Goal: Communication & Community: Answer question/provide support

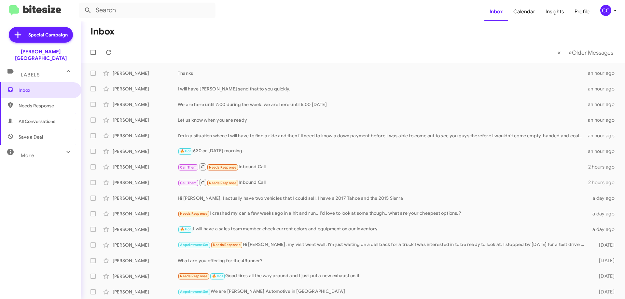
click at [27, 103] on span "Needs Response" at bounding box center [46, 106] width 55 height 7
type input "in:needs-response"
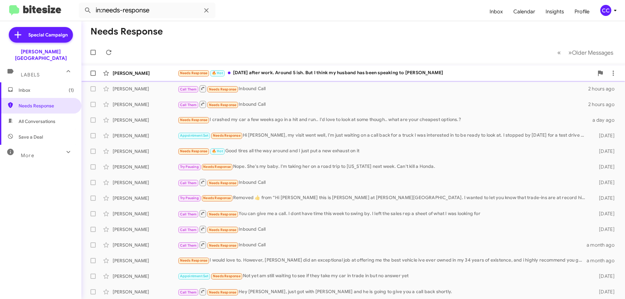
click at [128, 73] on div "[PERSON_NAME]" at bounding box center [145, 73] width 65 height 7
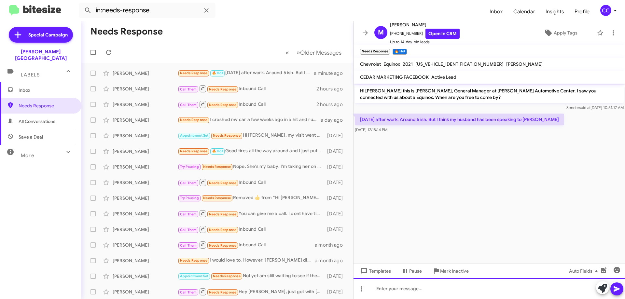
click at [388, 287] on div at bounding box center [490, 288] width 272 height 21
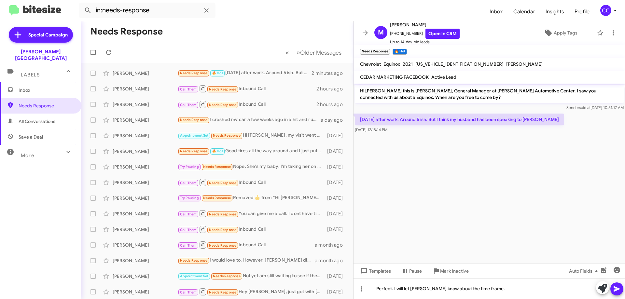
click at [614, 289] on icon at bounding box center [617, 289] width 8 height 8
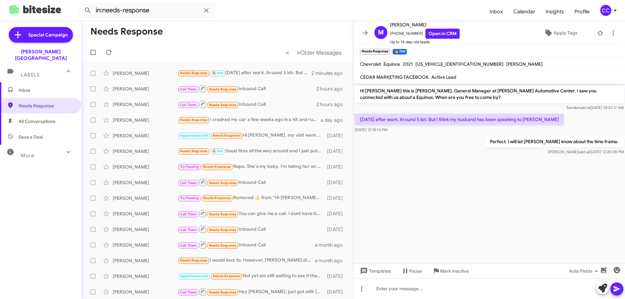
click at [29, 118] on span "All Conversations" at bounding box center [40, 122] width 81 height 16
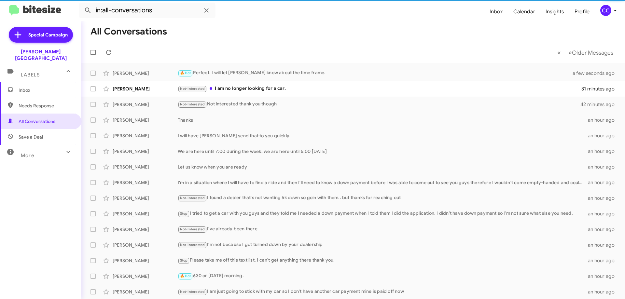
click at [34, 103] on span "Needs Response" at bounding box center [46, 106] width 55 height 7
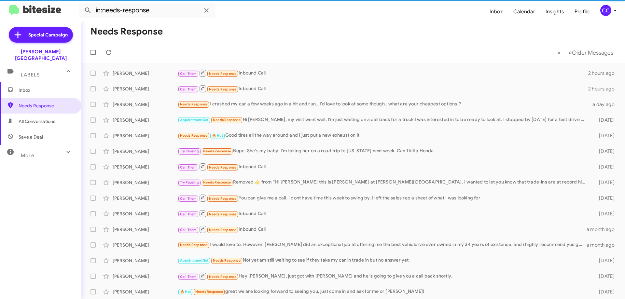
click at [29, 118] on span "All Conversations" at bounding box center [37, 121] width 37 height 7
type input "in:all-conversations"
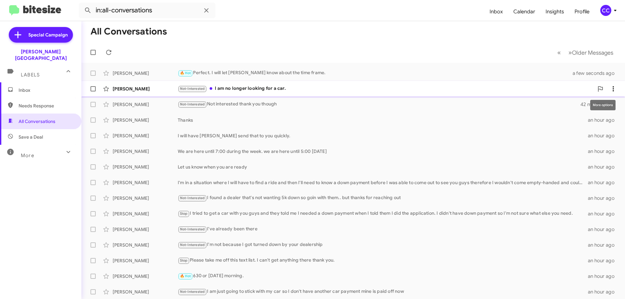
click at [612, 88] on icon at bounding box center [614, 89] width 8 height 8
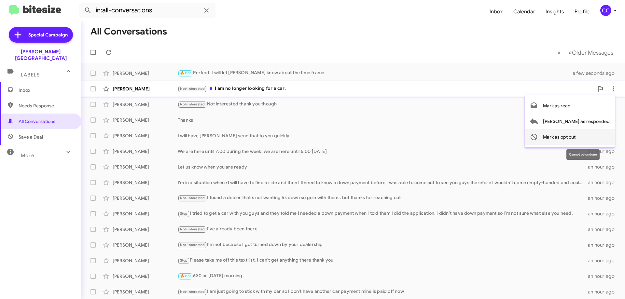
click at [576, 139] on span "Mark as opt out" at bounding box center [559, 137] width 33 height 16
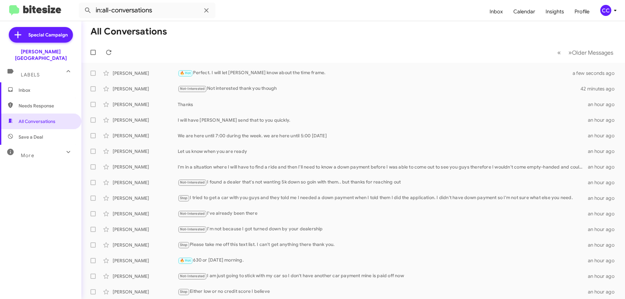
click at [24, 87] on span "Inbox" at bounding box center [46, 90] width 55 height 7
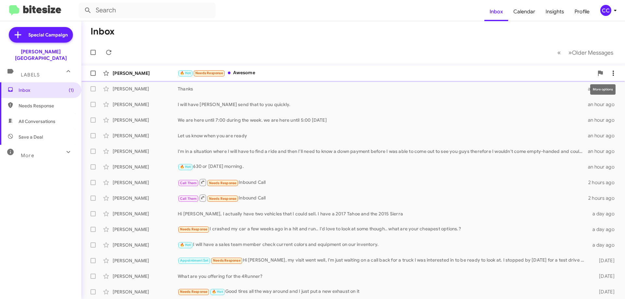
click at [611, 70] on icon at bounding box center [614, 73] width 8 height 8
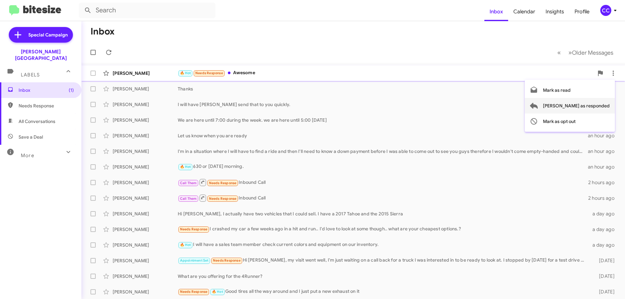
click at [599, 106] on span "Mark as responded" at bounding box center [576, 106] width 67 height 16
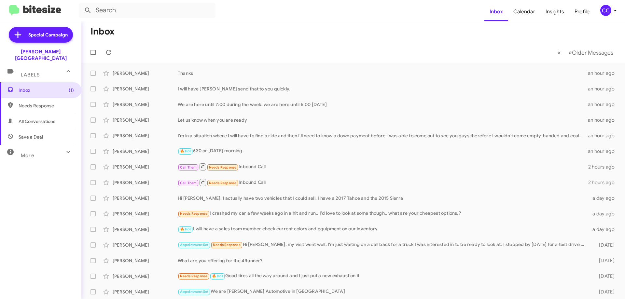
click at [31, 103] on span "Needs Response" at bounding box center [46, 106] width 55 height 7
type input "in:needs-response"
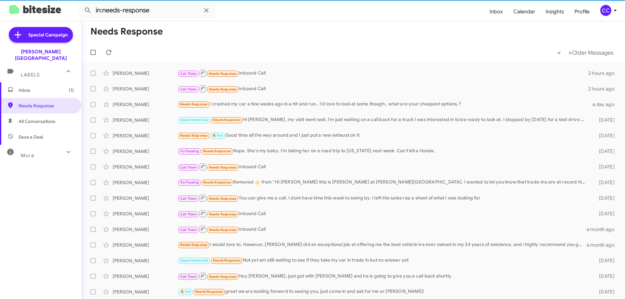
click at [21, 82] on span "Inbox (1)" at bounding box center [40, 90] width 81 height 16
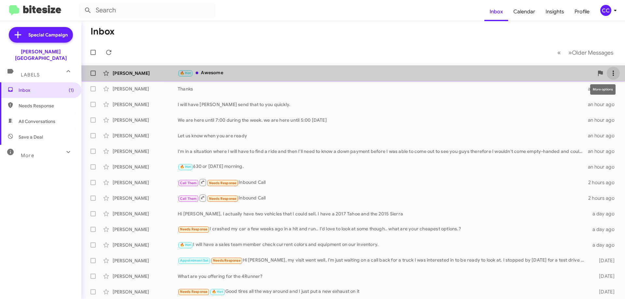
click at [610, 70] on icon at bounding box center [614, 73] width 8 height 8
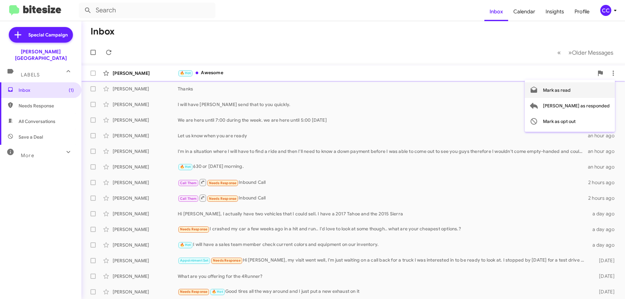
click at [571, 88] on span "Mark as read" at bounding box center [557, 90] width 28 height 16
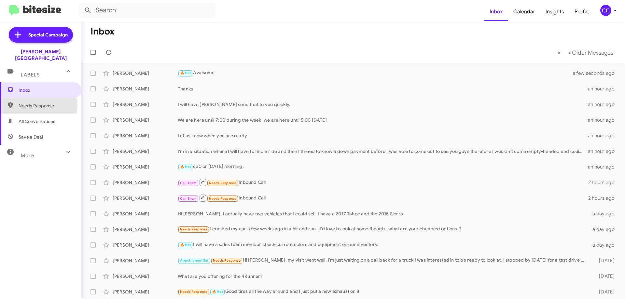
click at [34, 103] on span "Needs Response" at bounding box center [46, 106] width 55 height 7
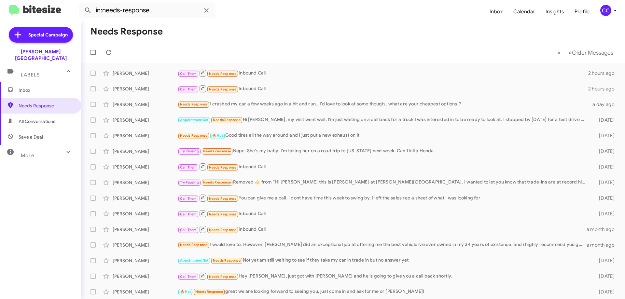
click at [33, 118] on span "All Conversations" at bounding box center [37, 121] width 37 height 7
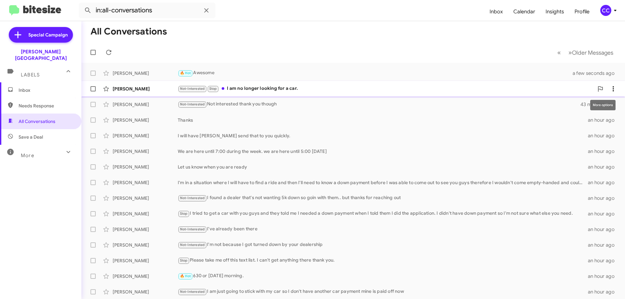
click at [614, 89] on span at bounding box center [613, 89] width 13 height 8
click at [571, 105] on span "Mark as read" at bounding box center [557, 106] width 28 height 16
click at [28, 134] on span "Save a Deal" at bounding box center [31, 137] width 24 height 7
type input "in:not-interested"
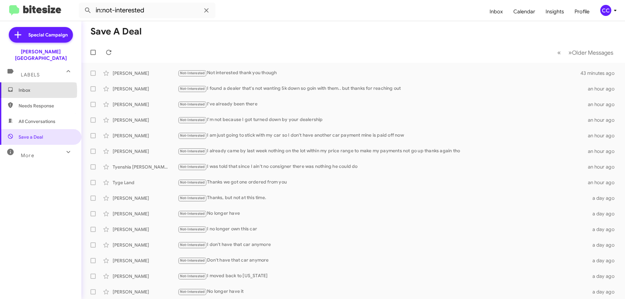
click at [22, 87] on span "Inbox" at bounding box center [46, 90] width 55 height 7
